Goal: Transaction & Acquisition: Subscribe to service/newsletter

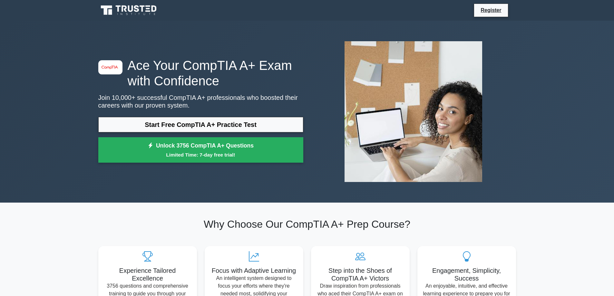
click at [137, 7] on icon at bounding box center [136, 8] width 5 height 7
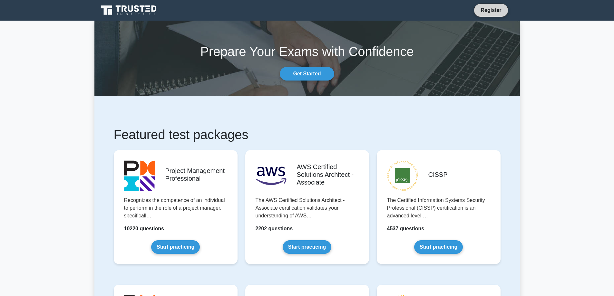
click at [492, 10] on link "Register" at bounding box center [491, 10] width 28 height 8
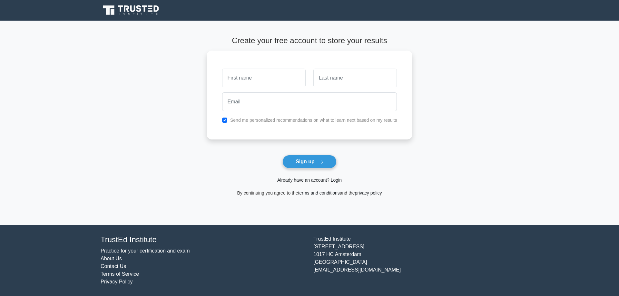
click at [304, 179] on link "Already have an account? Login" at bounding box center [309, 180] width 65 height 5
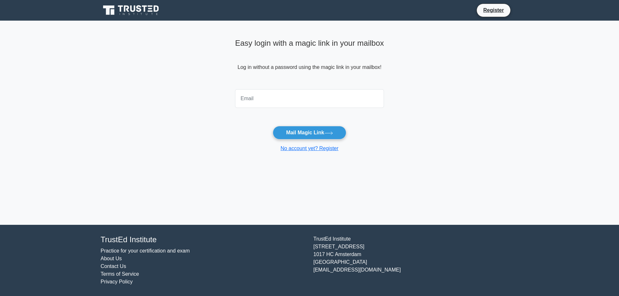
click at [276, 103] on input "email" at bounding box center [309, 98] width 149 height 19
type input "akunnacyber@yahoo.com"
click at [326, 132] on button "Mail Magic Link" at bounding box center [309, 133] width 73 height 14
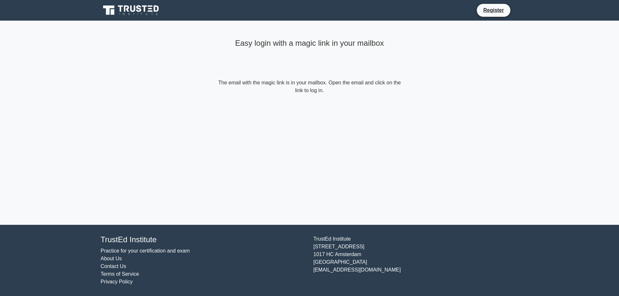
click at [286, 77] on div "Easy login with a magic link in your mailbox" at bounding box center [310, 57] width 186 height 43
click at [272, 92] on form "The email with the magic link is in your mailbox. Open the email and click on t…" at bounding box center [310, 86] width 186 height 15
click at [117, 6] on icon at bounding box center [132, 10] width 62 height 12
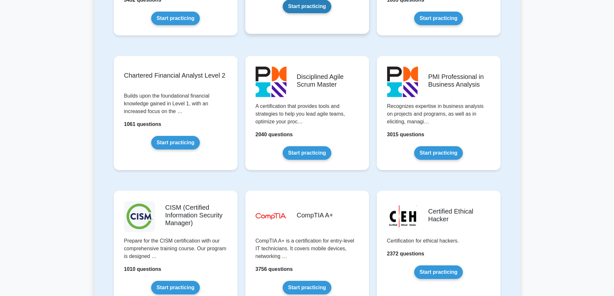
scroll to position [871, 0]
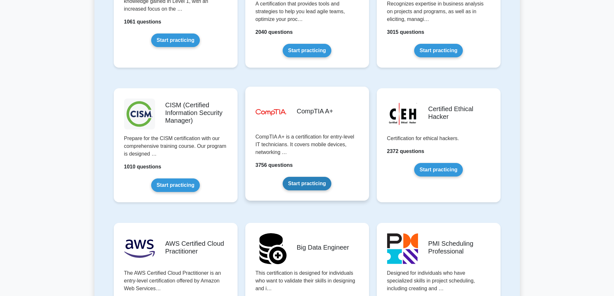
click at [318, 184] on link "Start practicing" at bounding box center [307, 184] width 49 height 14
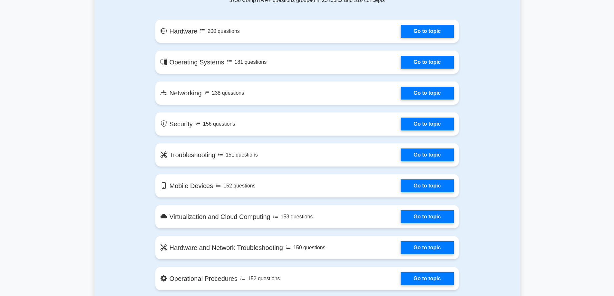
scroll to position [452, 0]
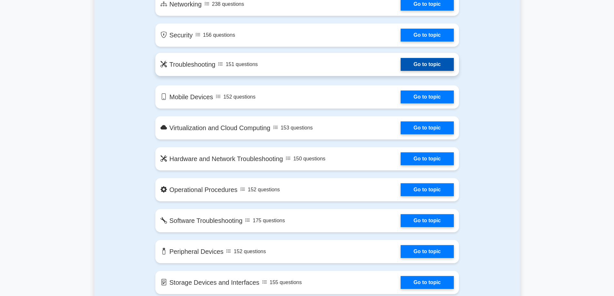
click at [426, 68] on link "Go to topic" at bounding box center [427, 64] width 53 height 13
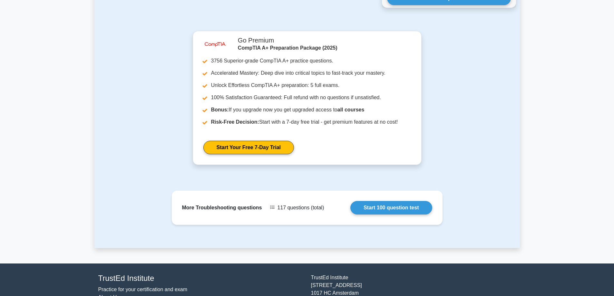
scroll to position [704, 0]
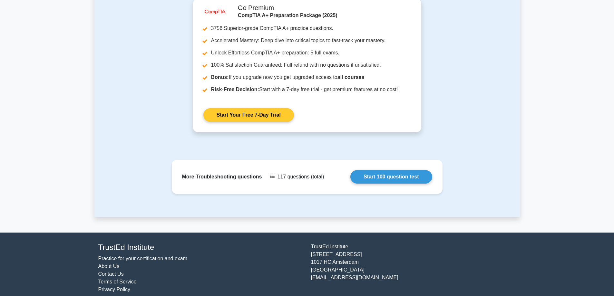
click at [236, 111] on link "Start Your Free 7-Day Trial" at bounding box center [249, 115] width 91 height 14
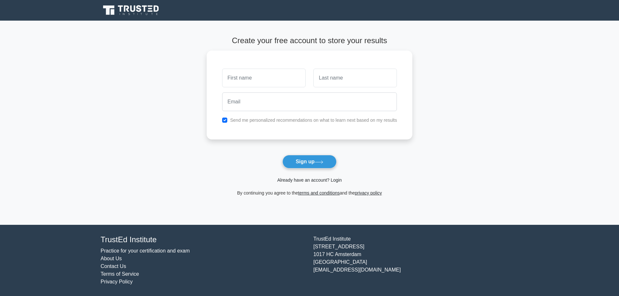
click at [322, 179] on link "Already have an account? Login" at bounding box center [309, 180] width 65 height 5
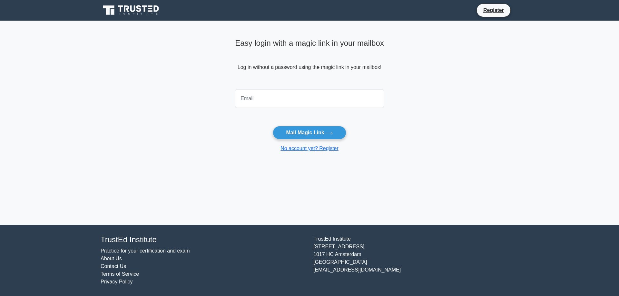
click at [284, 104] on input "email" at bounding box center [309, 98] width 149 height 19
type input "[EMAIL_ADDRESS][DOMAIN_NAME]"
click at [300, 129] on button "Mail Magic Link" at bounding box center [309, 133] width 73 height 14
